Goal: Task Accomplishment & Management: Manage account settings

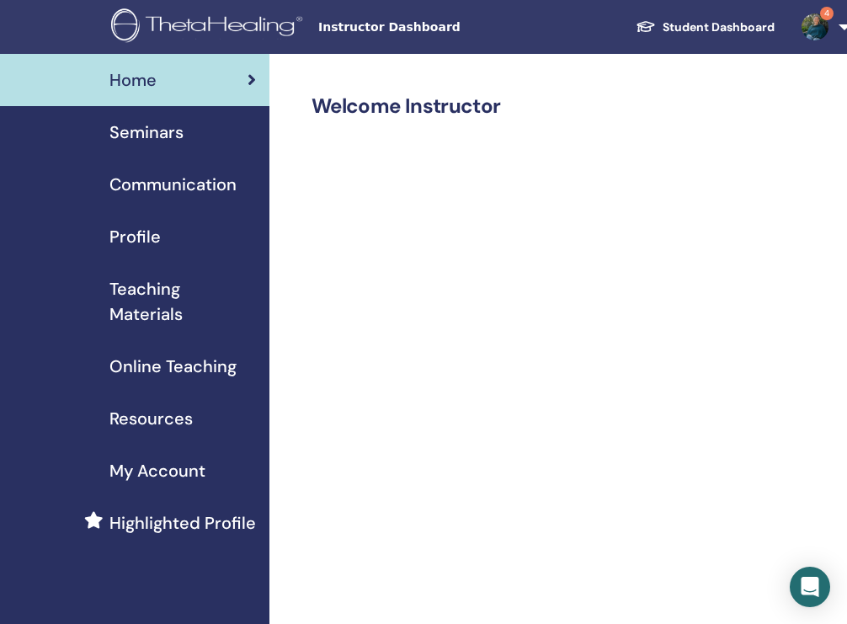
click at [170, 132] on span "Seminars" at bounding box center [147, 132] width 74 height 25
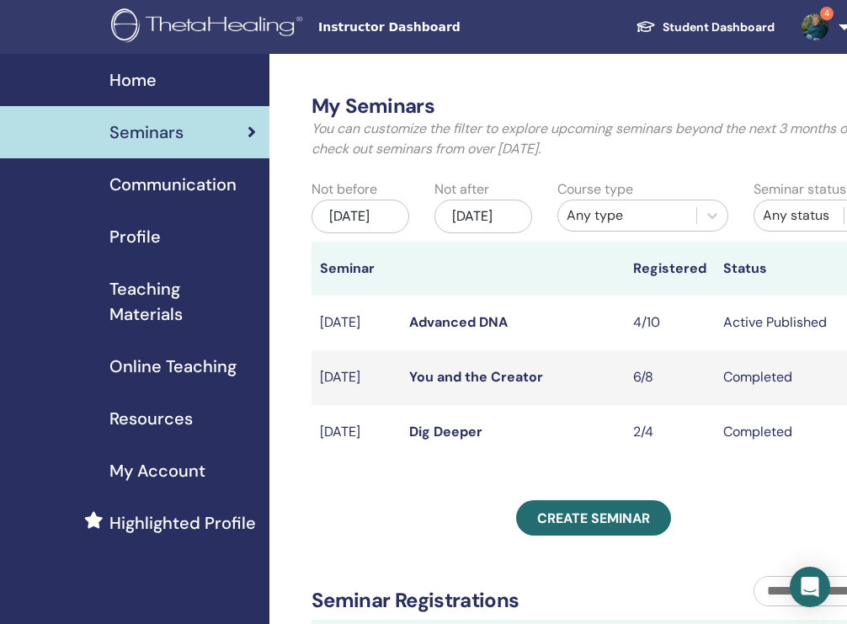
click at [469, 331] on link "Advanced DNA" at bounding box center [458, 322] width 99 height 18
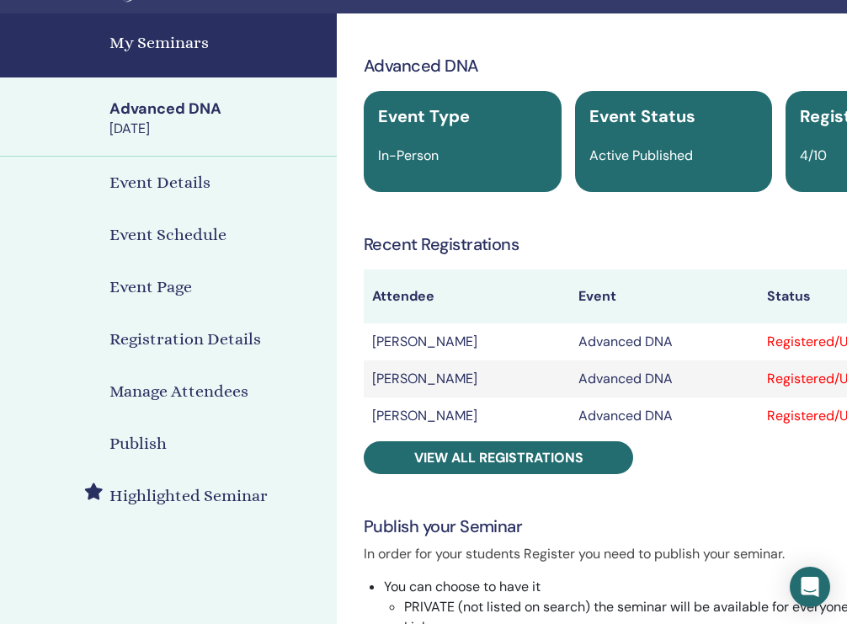
scroll to position [45, 0]
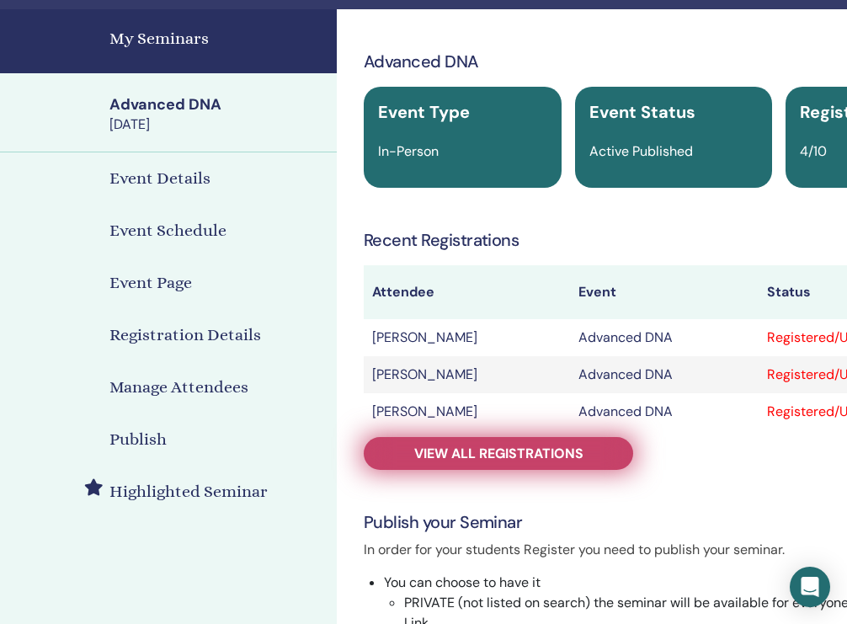
click at [477, 458] on span "View all registrations" at bounding box center [498, 454] width 169 height 18
